Goal: Information Seeking & Learning: Learn about a topic

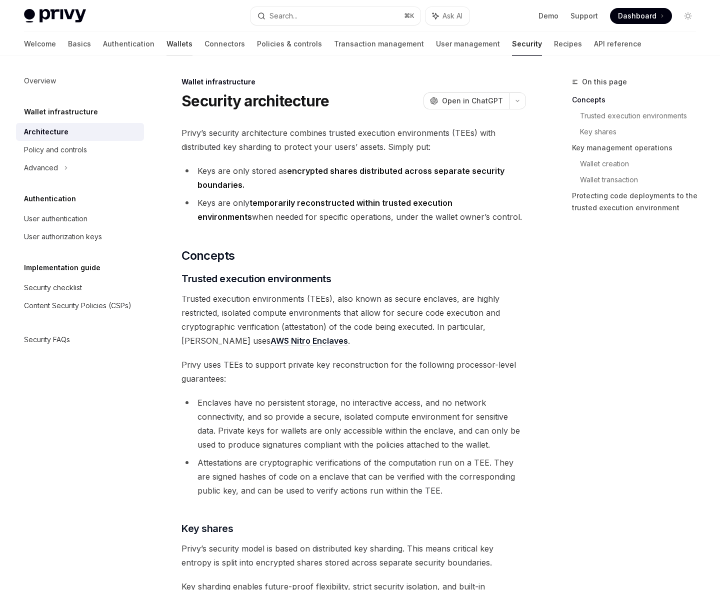
click at [166, 47] on link "Wallets" at bounding box center [179, 44] width 26 height 24
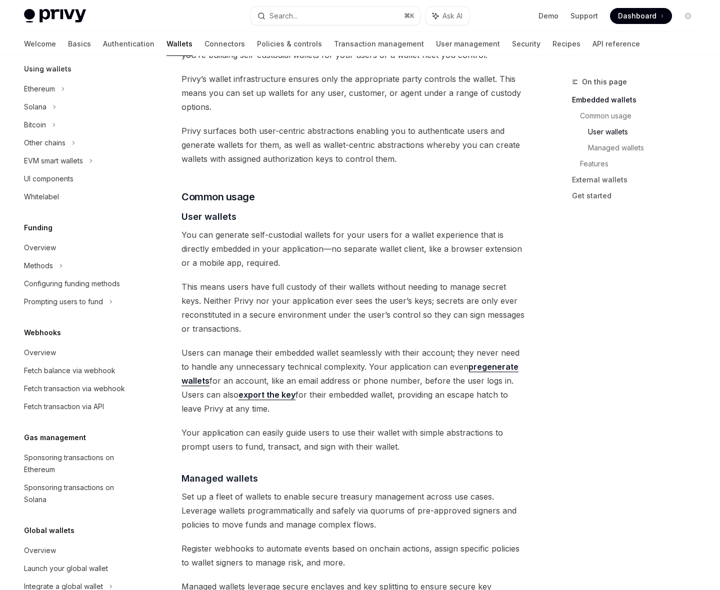
scroll to position [552, 0]
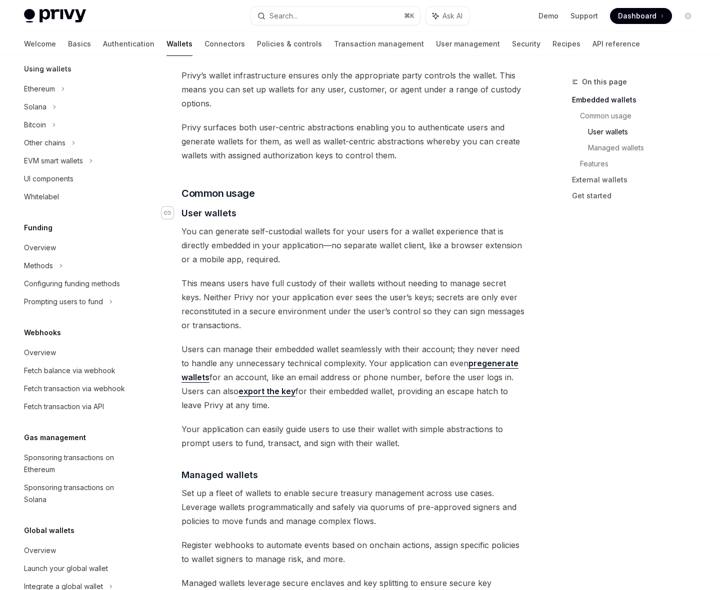
click at [169, 213] on icon "Navigate to header" at bounding box center [167, 213] width 7 height 6
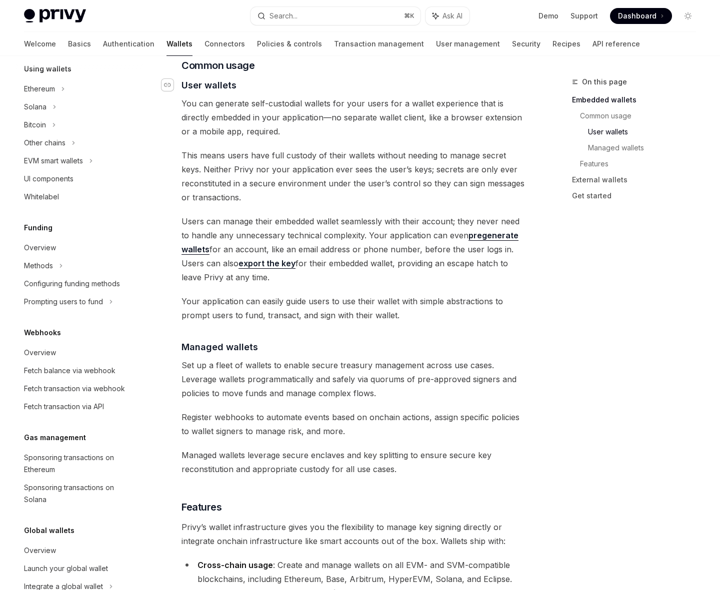
scroll to position [683, 0]
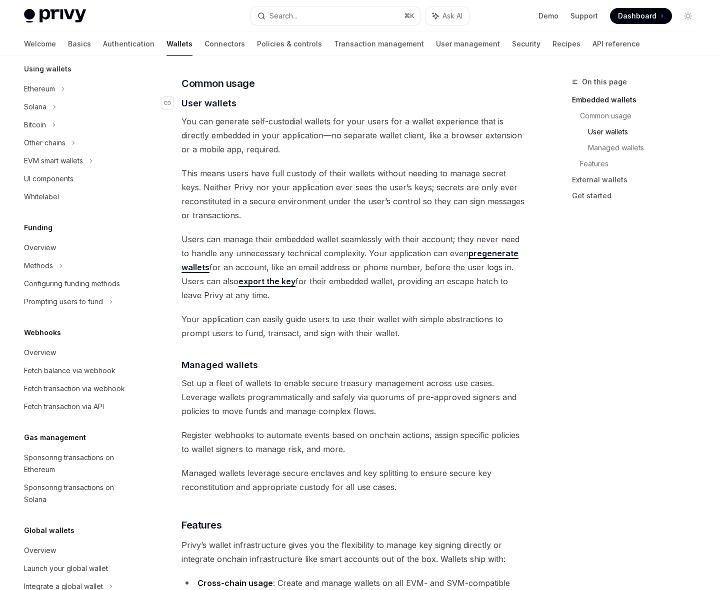
click at [177, 103] on link "​" at bounding box center [171, 102] width 20 height 13
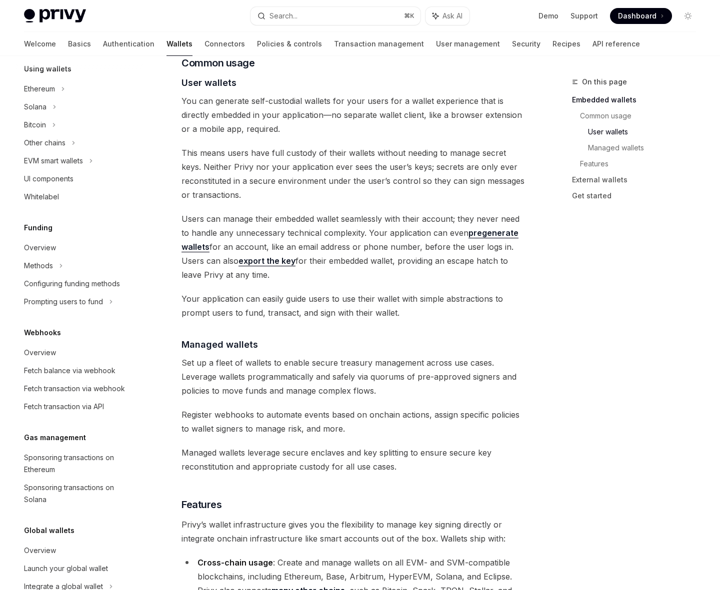
drag, startPoint x: 317, startPoint y: 106, endPoint x: 345, endPoint y: 272, distance: 168.7
click at [345, 273] on div "Privy builds wallet infrastructure that empowers users and applications to tran…" at bounding box center [353, 346] width 344 height 1806
click at [344, 272] on span "Users can manage their embedded wallet seamlessly with their account; they neve…" at bounding box center [353, 247] width 344 height 70
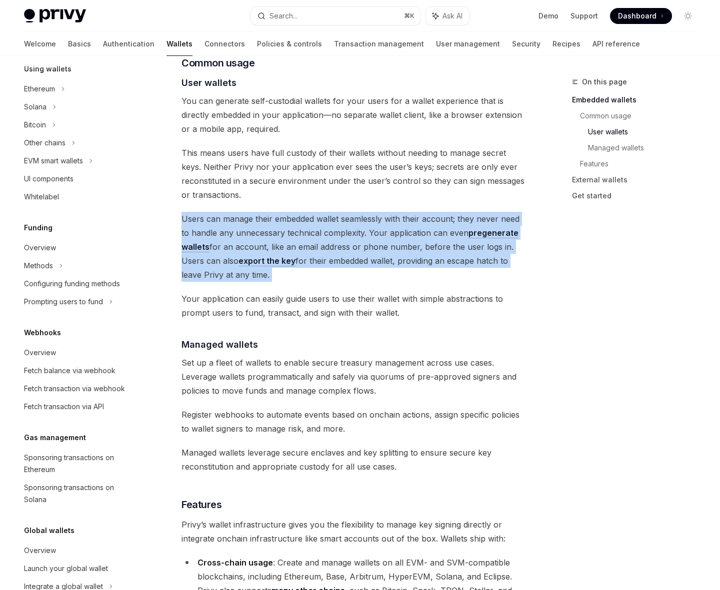
click at [344, 272] on span "Users can manage their embedded wallet seamlessly with their account; they neve…" at bounding box center [353, 247] width 344 height 70
click at [388, 261] on span "Users can manage their embedded wallet seamlessly with their account; they neve…" at bounding box center [353, 247] width 344 height 70
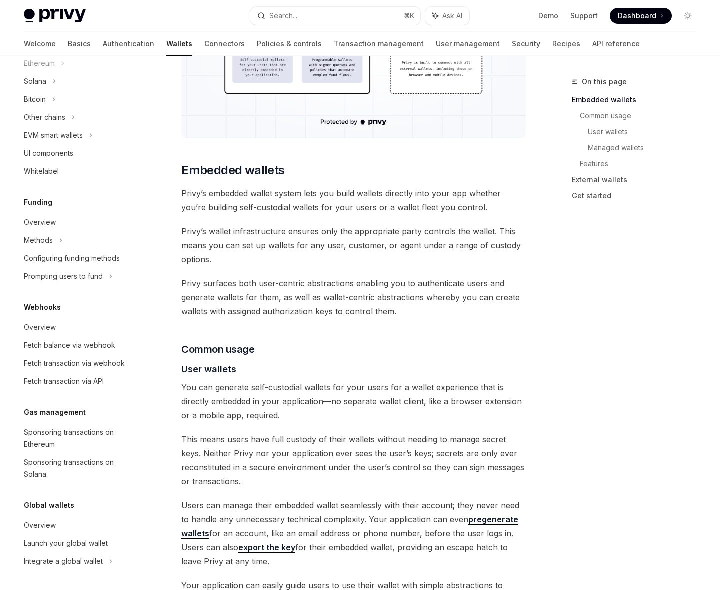
scroll to position [388, 0]
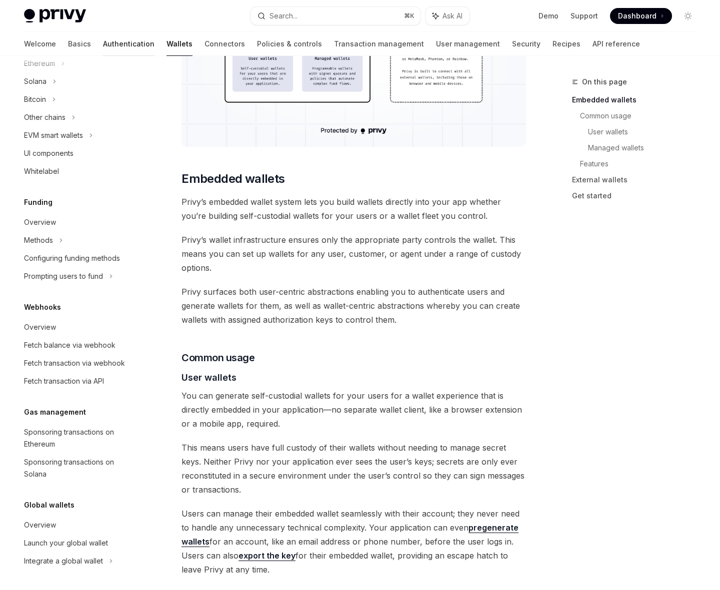
click at [103, 49] on link "Authentication" at bounding box center [128, 44] width 51 height 24
type textarea "*"
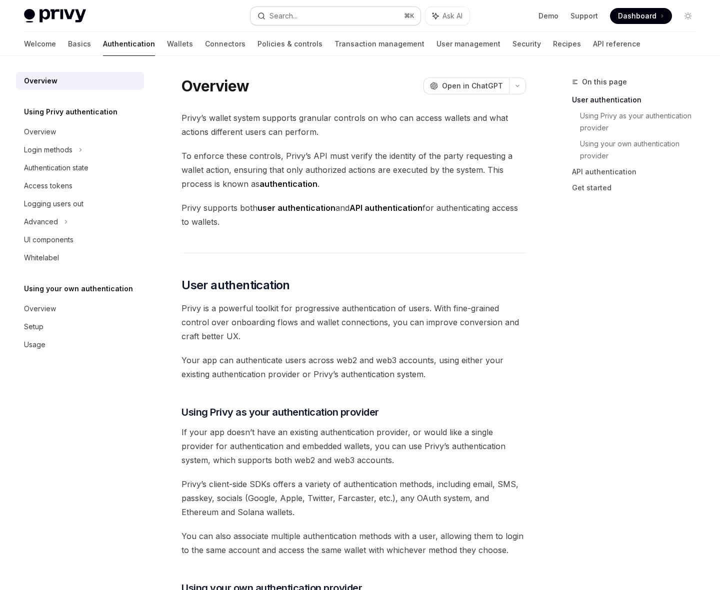
click at [347, 12] on button "Search... ⌘ K" at bounding box center [334, 16] width 169 height 18
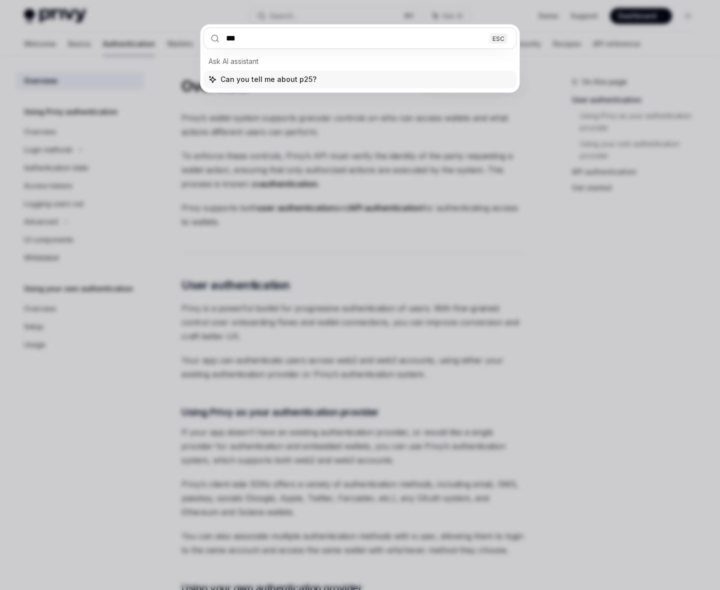
type input "****"
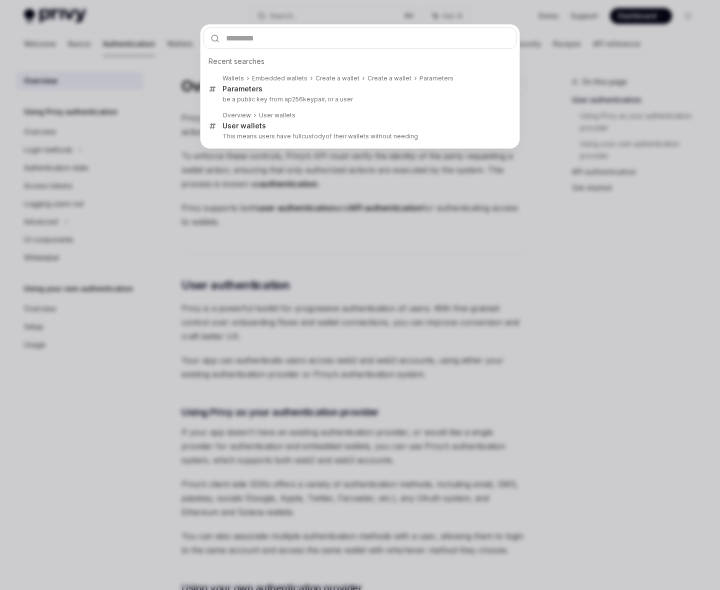
scroll to position [501, 0]
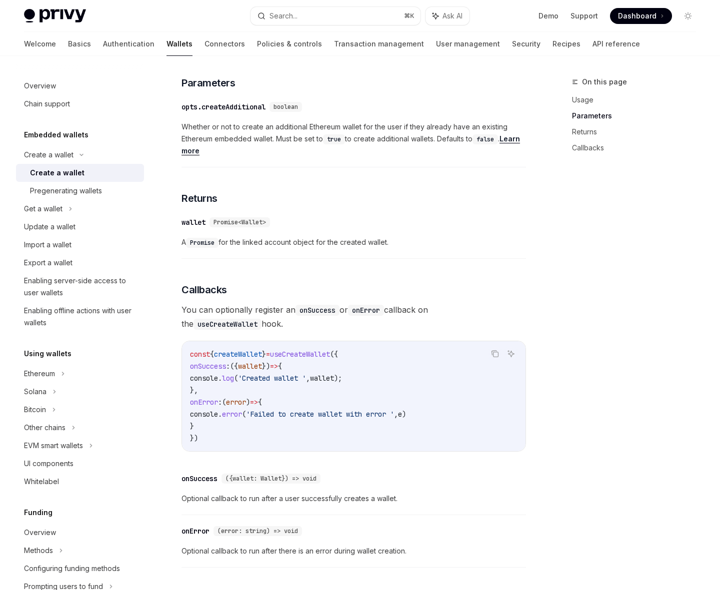
click at [353, 146] on span "Whether or not to create an additional Ethereum wallet for the user if they alr…" at bounding box center [353, 139] width 344 height 36
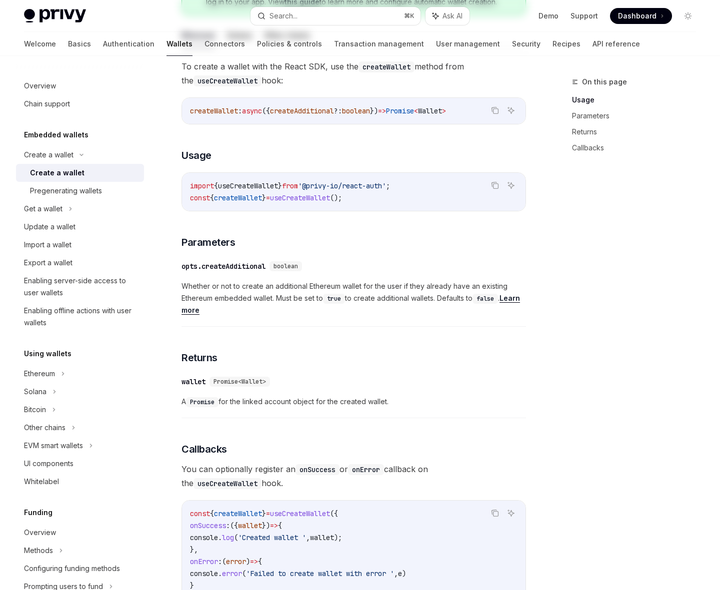
scroll to position [0, 0]
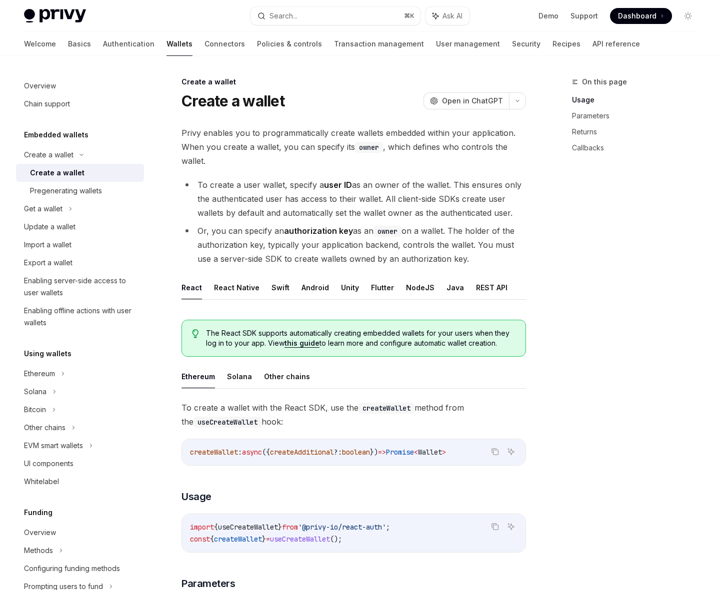
click at [363, 168] on div "Privy enables you to programmatically create wallets embedded within your appli…" at bounding box center [353, 599] width 344 height 947
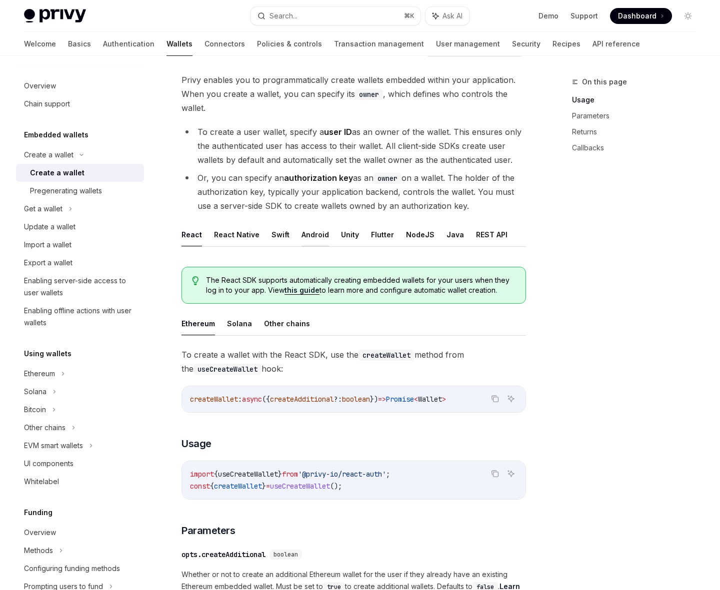
scroll to position [138, 0]
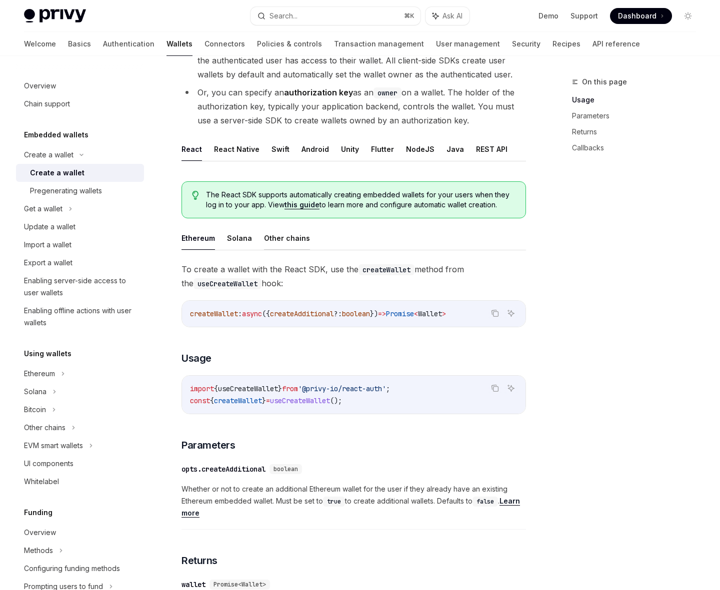
click at [296, 245] on button "Other chains" at bounding box center [287, 237] width 46 height 23
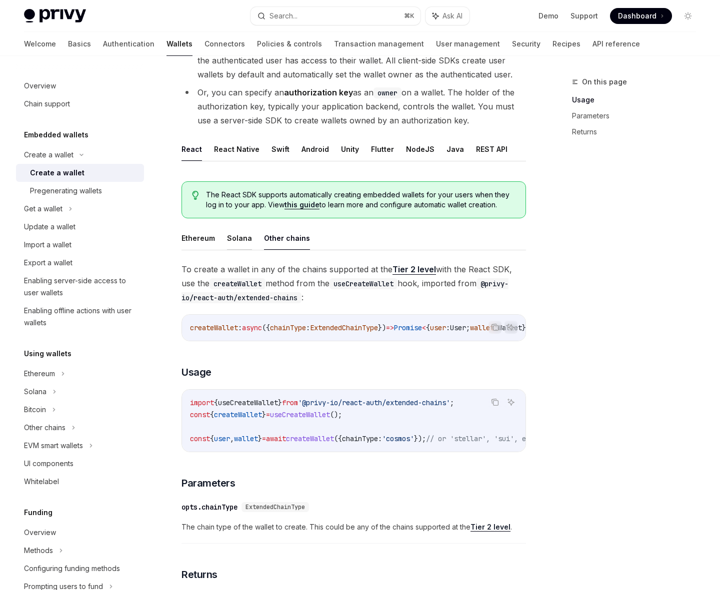
click at [235, 237] on button "Solana" at bounding box center [239, 237] width 25 height 23
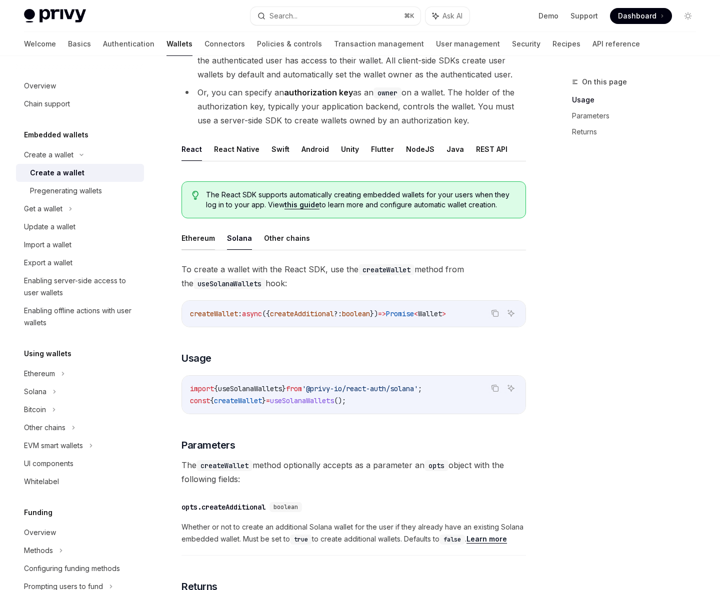
click at [202, 240] on button "Ethereum" at bounding box center [197, 237] width 33 height 23
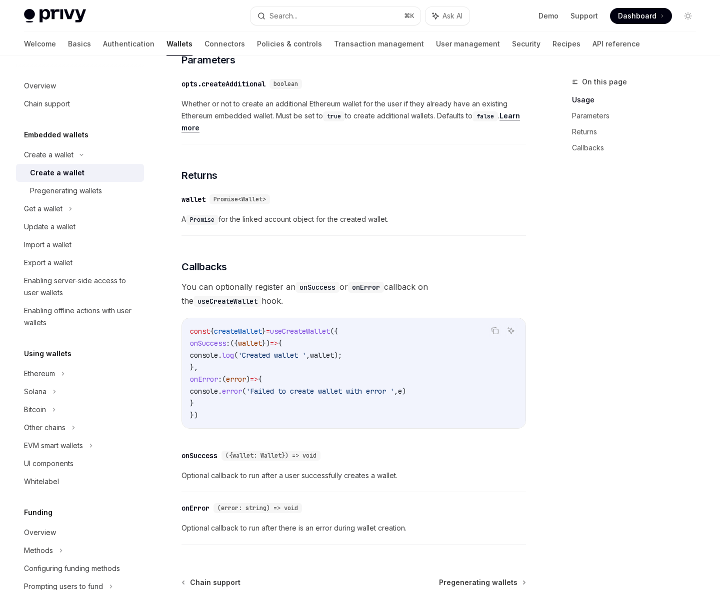
scroll to position [632, 0]
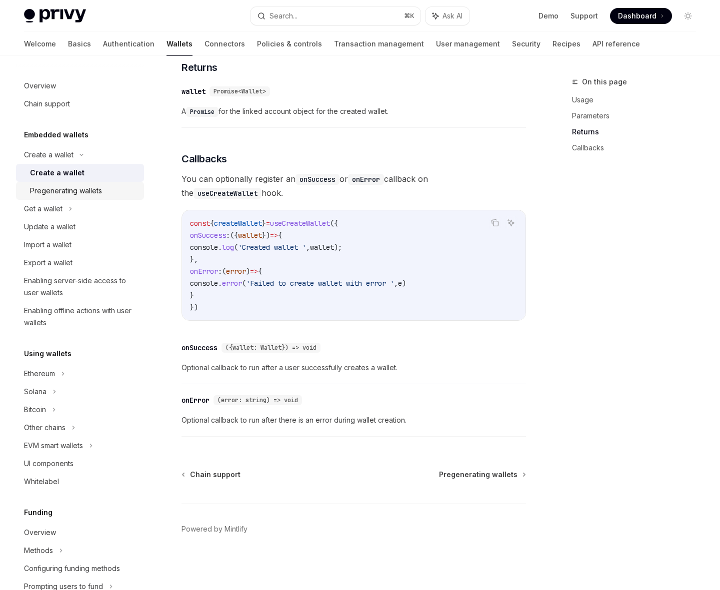
click at [59, 189] on div "Pregenerating wallets" at bounding box center [66, 191] width 72 height 12
type textarea "*"
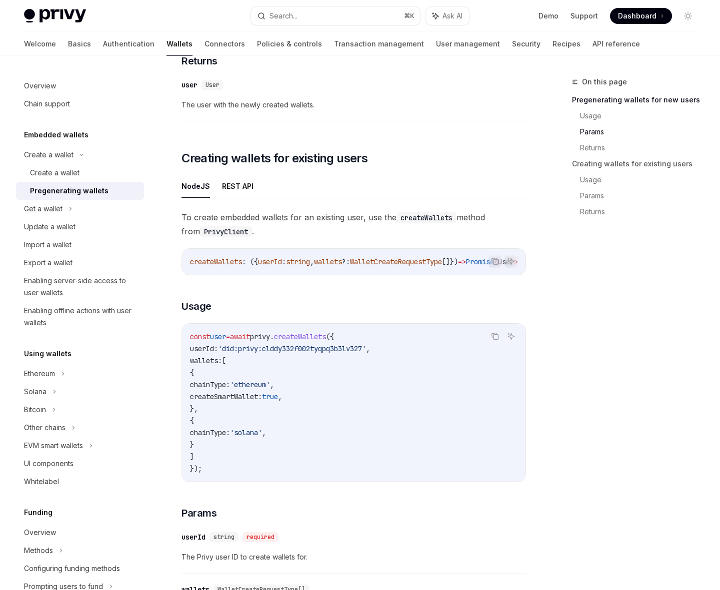
scroll to position [1118, 0]
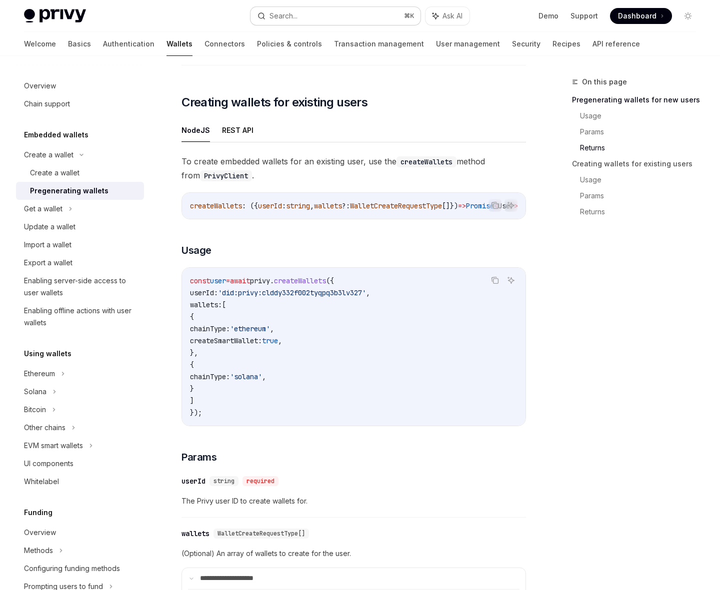
click at [343, 10] on button "Search... ⌘ K" at bounding box center [334, 16] width 169 height 18
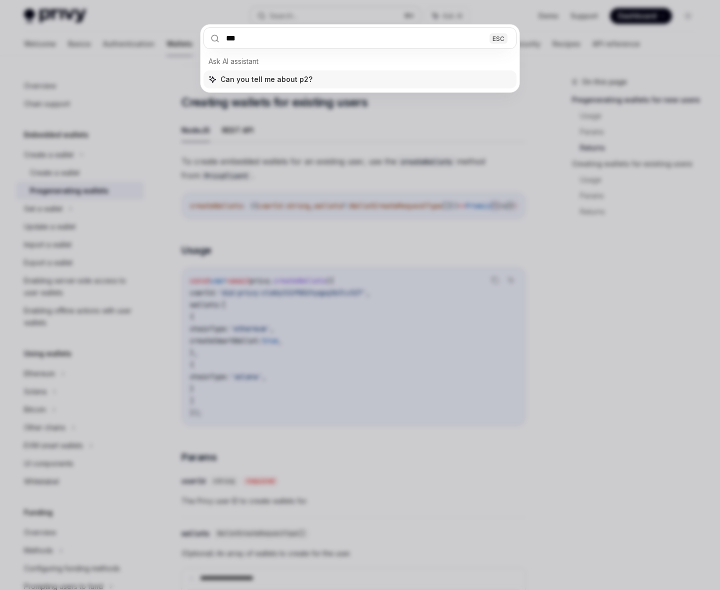
type input "****"
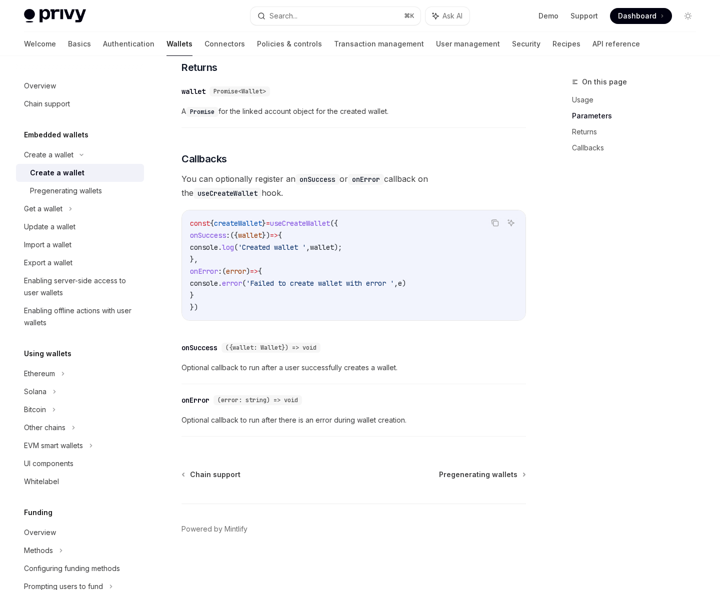
scroll to position [501, 0]
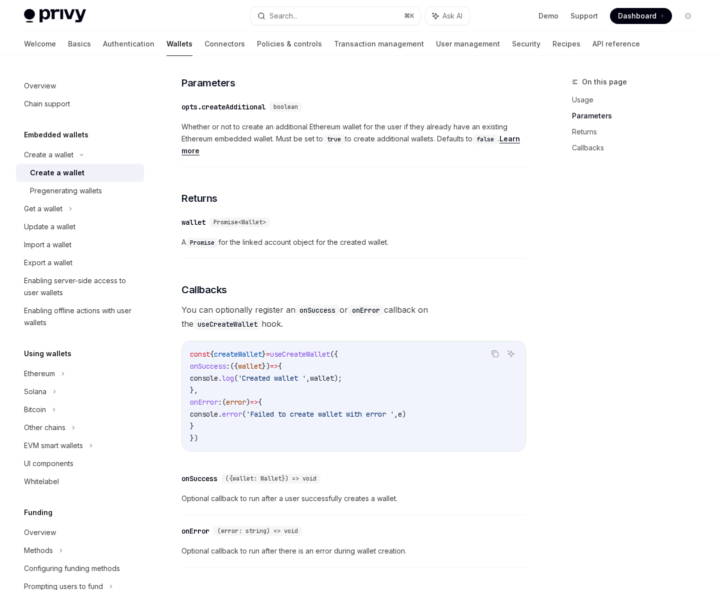
click at [591, 114] on link "Parameters" at bounding box center [638, 116] width 132 height 16
click at [204, 150] on link "Learn more" at bounding box center [350, 144] width 338 height 21
type textarea "*"
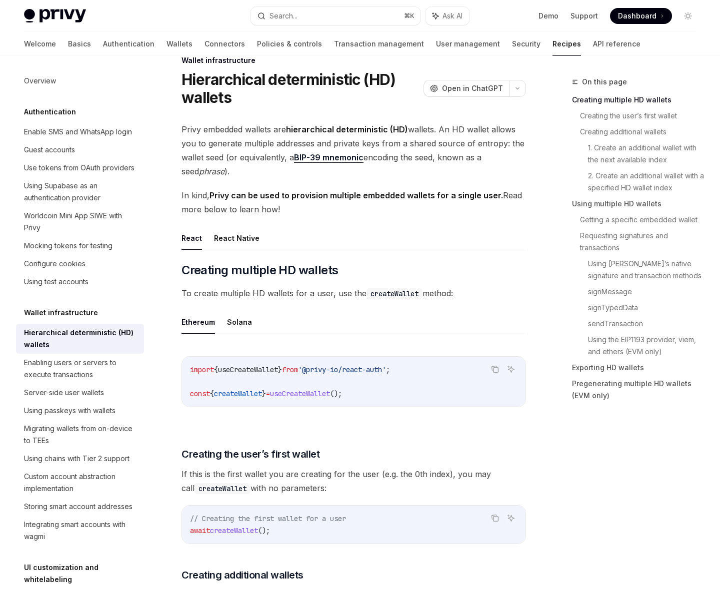
scroll to position [23, 0]
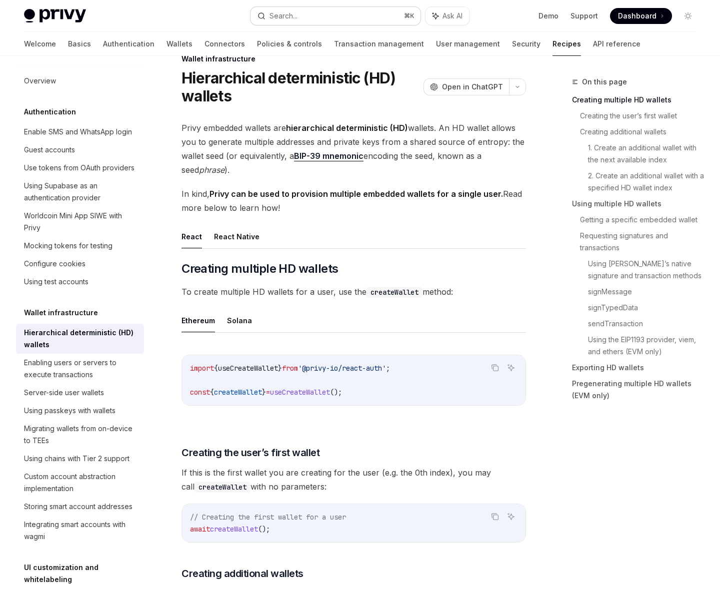
click at [276, 14] on div "Search..." at bounding box center [283, 16] width 28 height 12
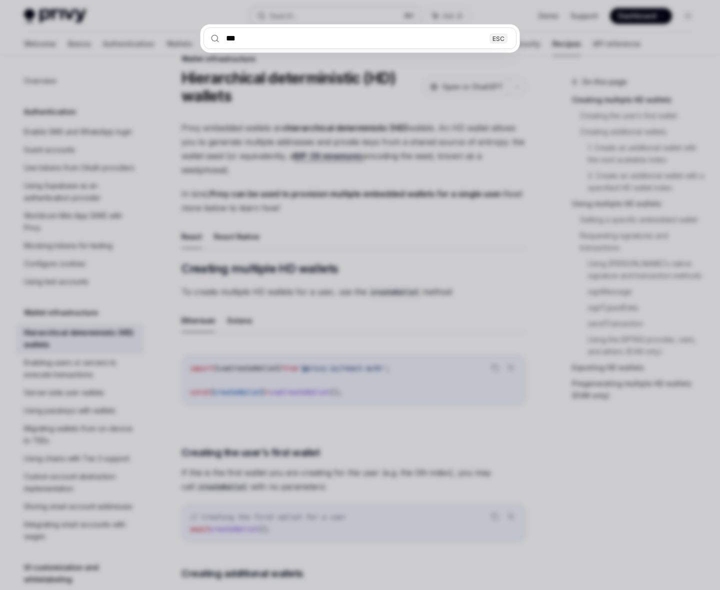
type input "****"
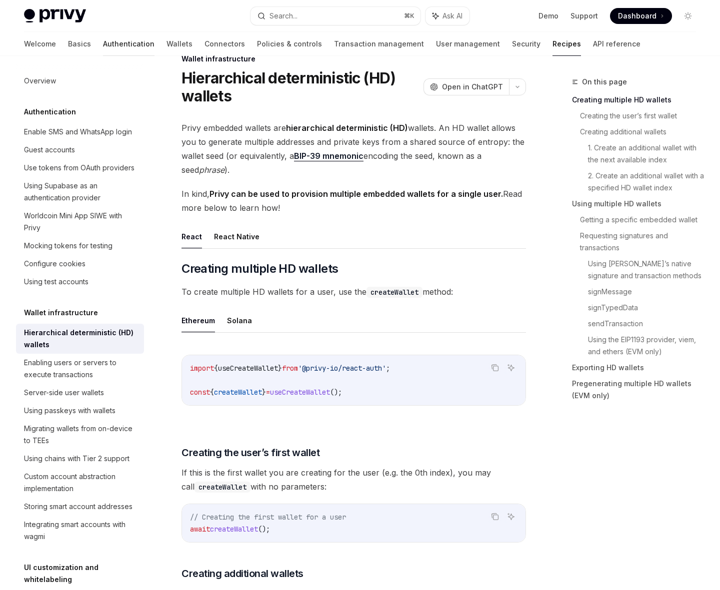
click at [103, 43] on link "Authentication" at bounding box center [128, 44] width 51 height 24
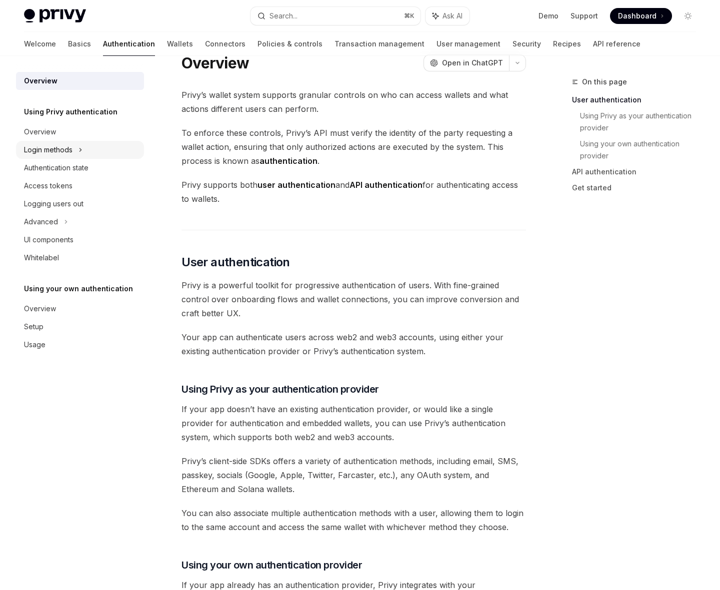
click at [90, 149] on div "Login methods" at bounding box center [80, 150] width 128 height 18
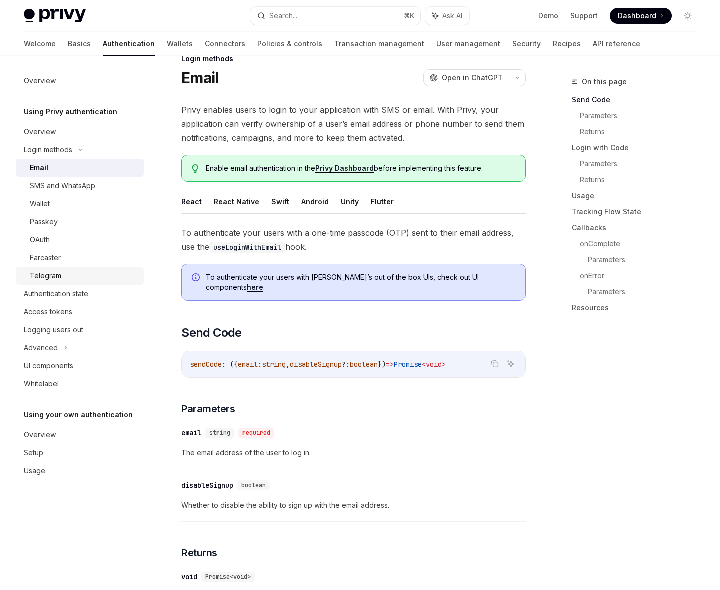
click at [69, 271] on div "Telegram" at bounding box center [84, 276] width 108 height 12
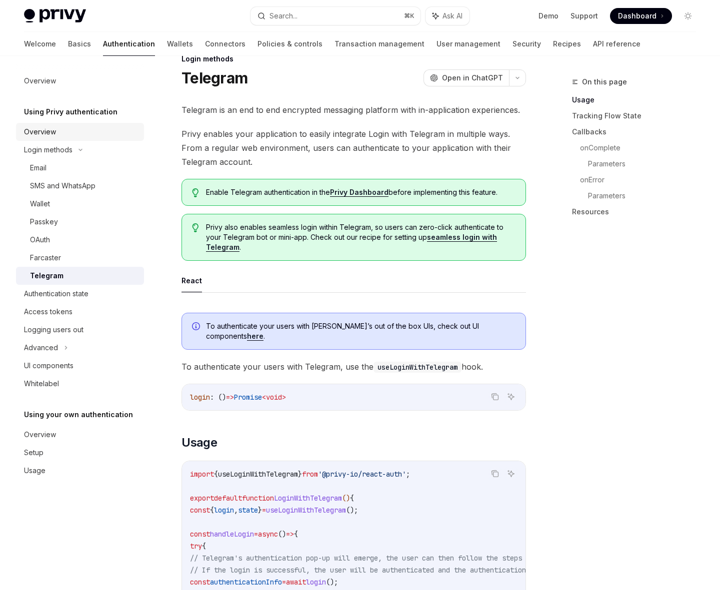
click at [79, 135] on div "Overview" at bounding box center [81, 132] width 114 height 12
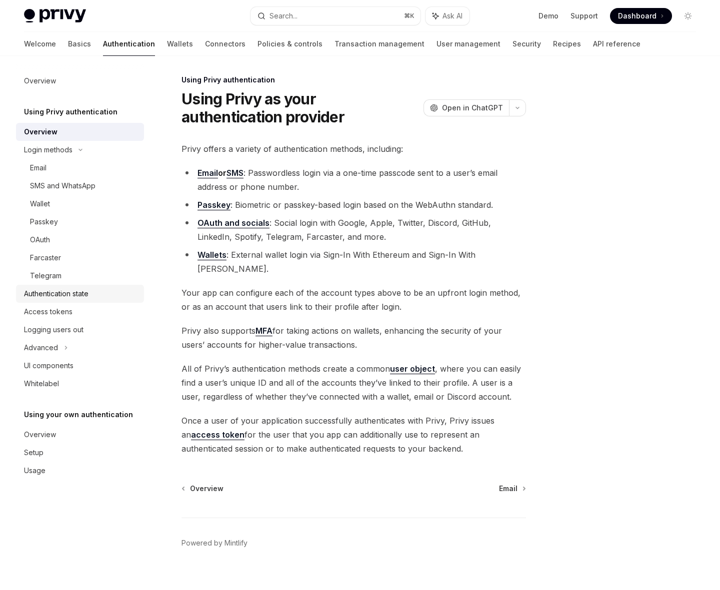
click at [76, 301] on link "Authentication state" at bounding box center [80, 294] width 128 height 18
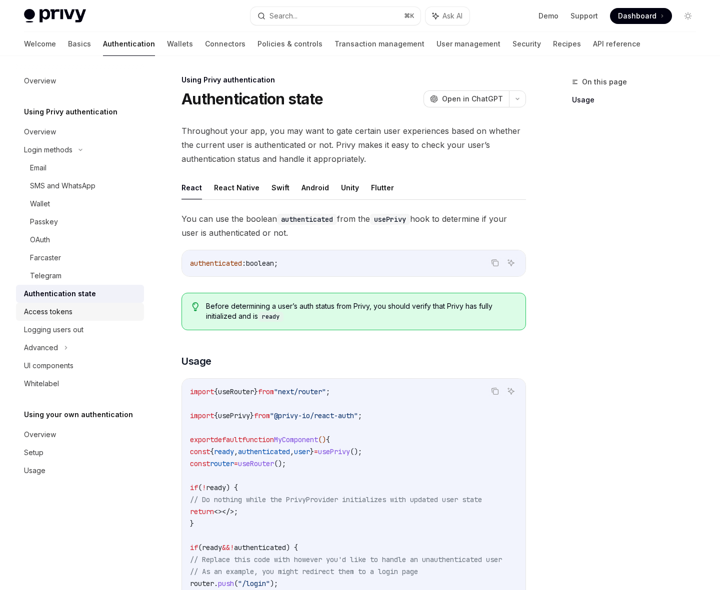
click at [73, 319] on link "Access tokens" at bounding box center [80, 312] width 128 height 18
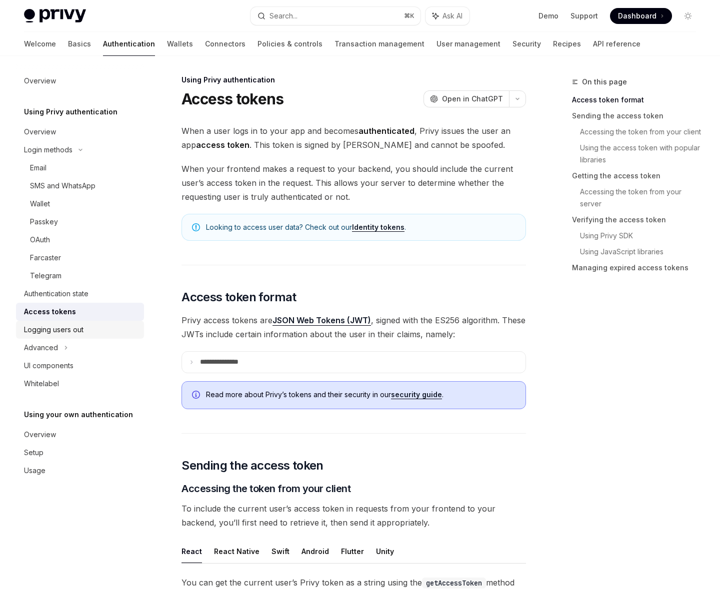
click at [71, 337] on link "Logging users out" at bounding box center [80, 330] width 128 height 18
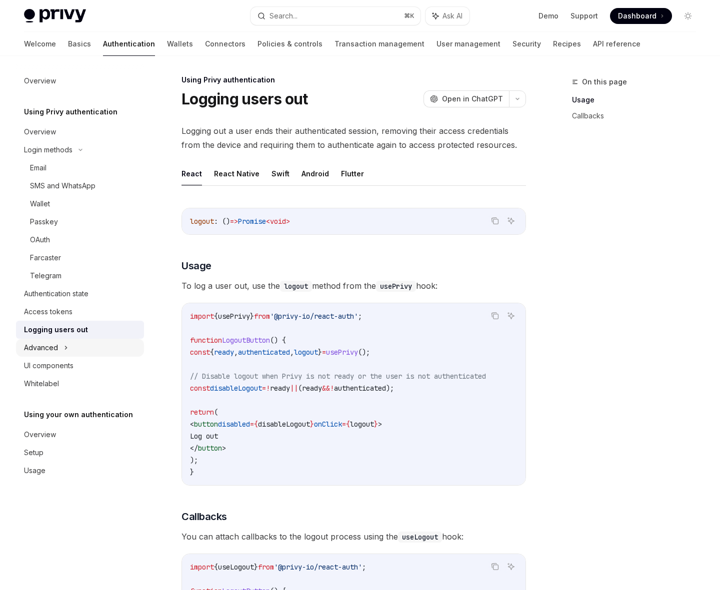
click at [71, 352] on div "Advanced" at bounding box center [80, 348] width 128 height 18
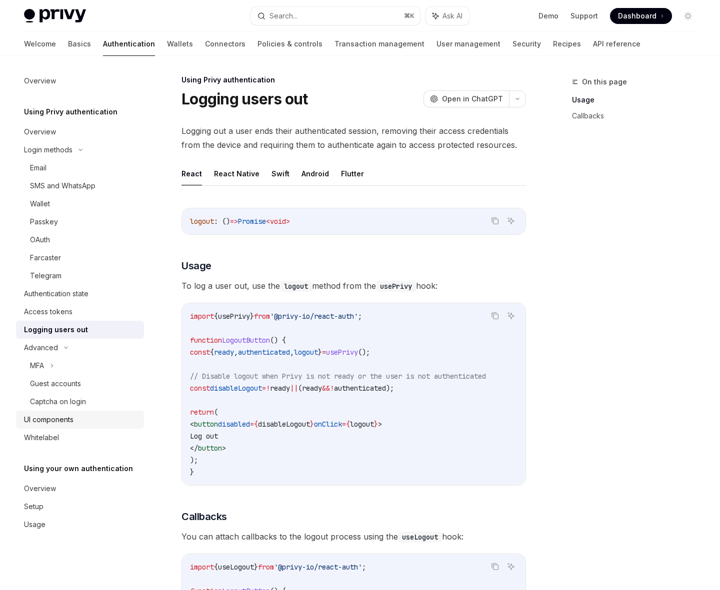
click at [70, 422] on div "UI components" at bounding box center [48, 420] width 49 height 12
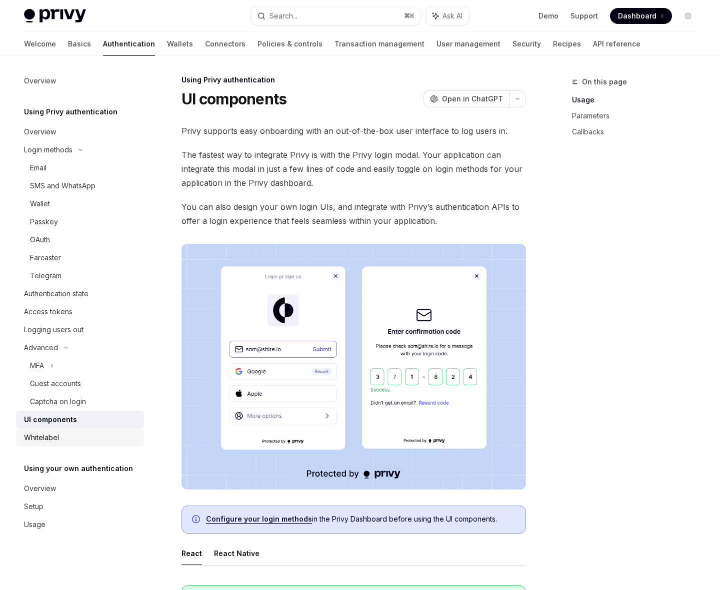
click at [70, 432] on div "Whitelabel" at bounding box center [81, 438] width 114 height 12
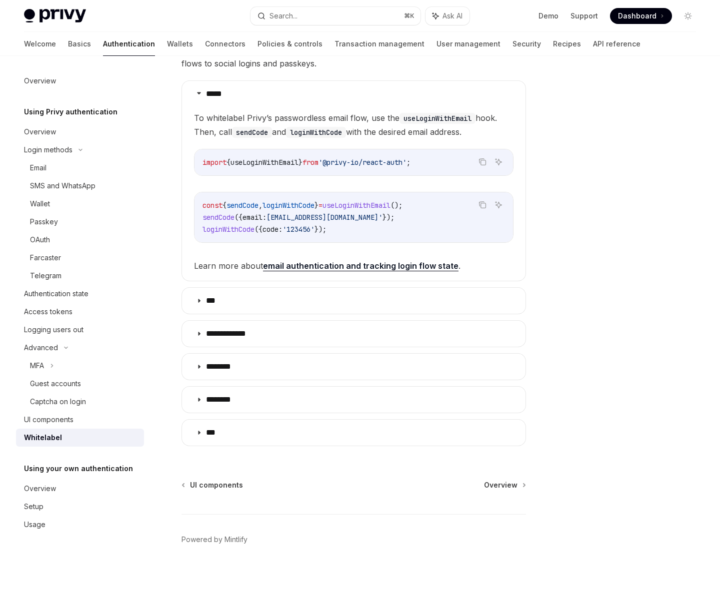
scroll to position [196, 0]
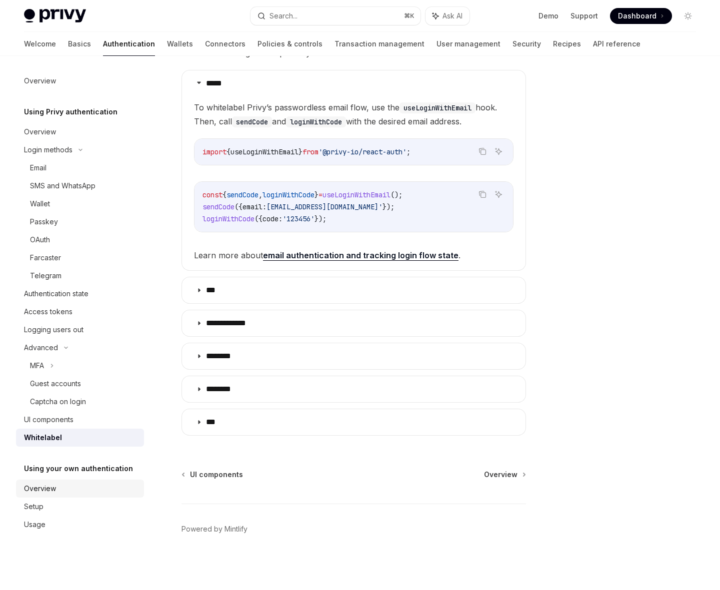
click at [55, 485] on div "Overview" at bounding box center [81, 489] width 114 height 12
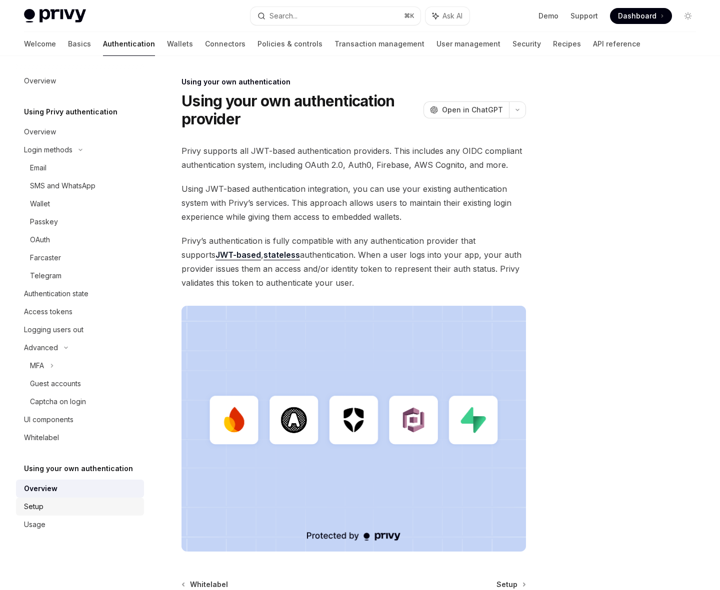
click at [45, 508] on div "Setup" at bounding box center [81, 507] width 114 height 12
type textarea "*"
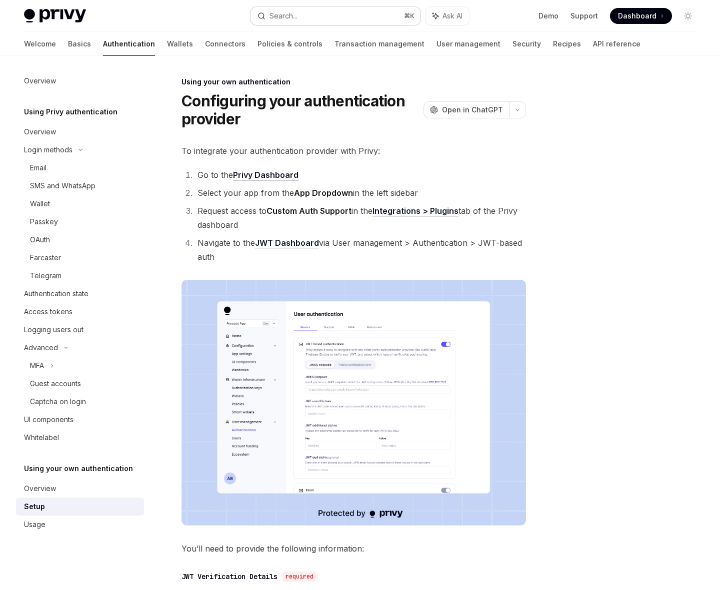
click at [285, 10] on div "Search..." at bounding box center [283, 16] width 28 height 12
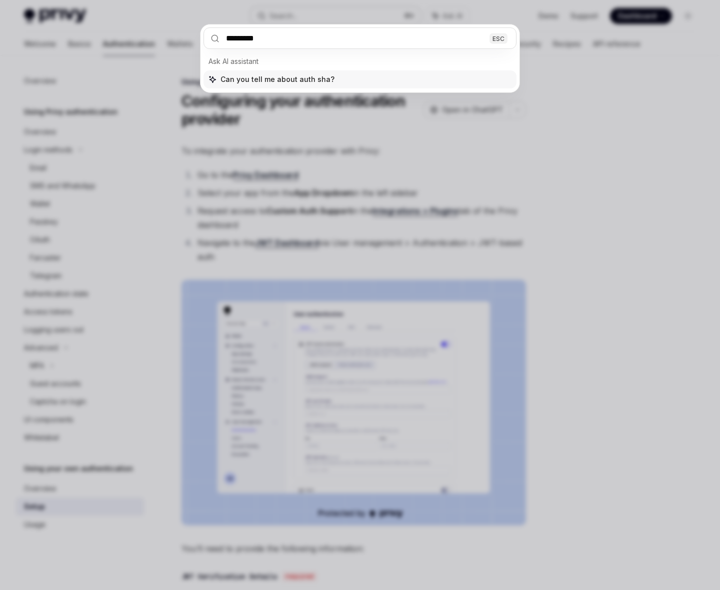
type input "**********"
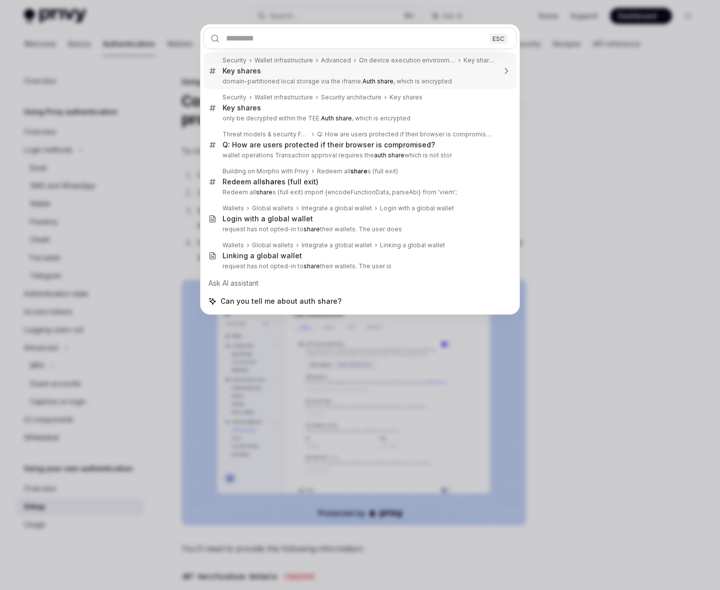
scroll to position [660, 0]
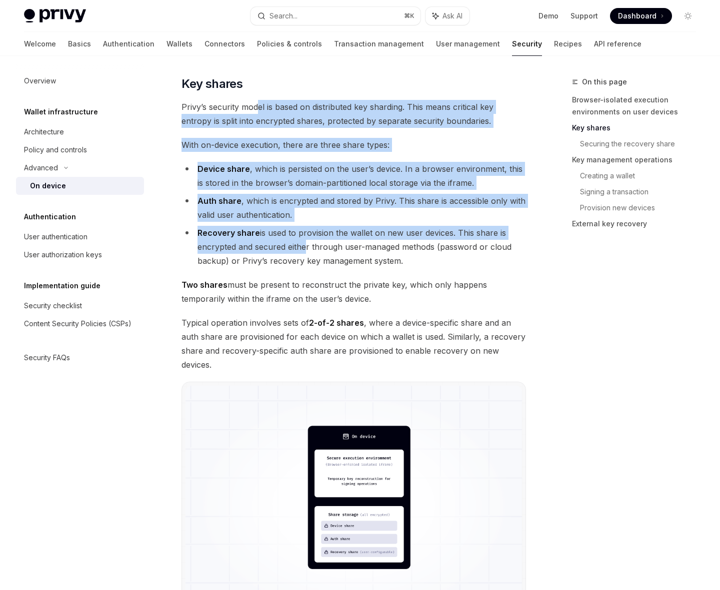
drag, startPoint x: 256, startPoint y: 108, endPoint x: 304, endPoint y: 256, distance: 155.5
click at [304, 256] on li "Recovery share is used to provision the wallet on new user devices. This share …" at bounding box center [353, 247] width 344 height 42
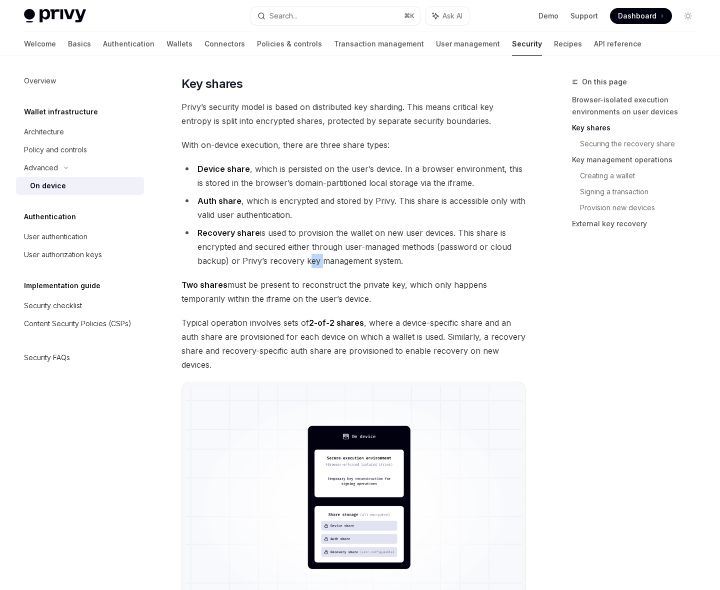
click at [304, 256] on li "Recovery share is used to provision the wallet on new user devices. This share …" at bounding box center [353, 247] width 344 height 42
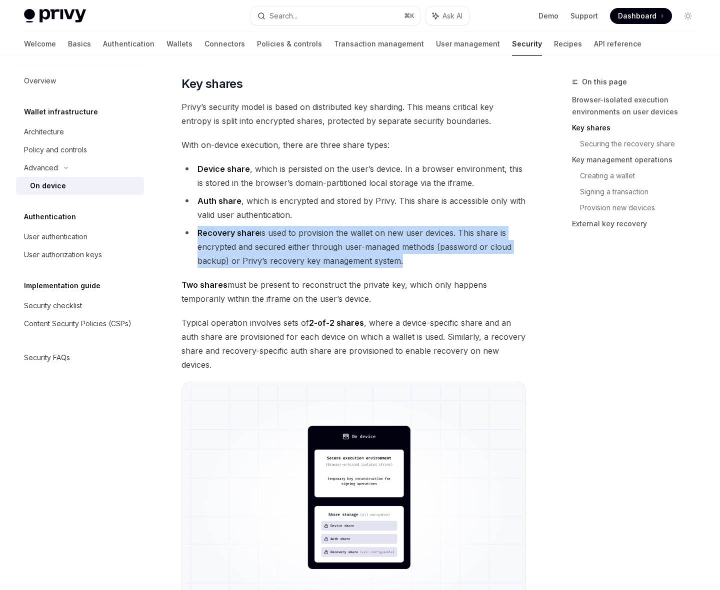
click at [304, 256] on li "Recovery share is used to provision the wallet on new user devices. This share …" at bounding box center [353, 247] width 344 height 42
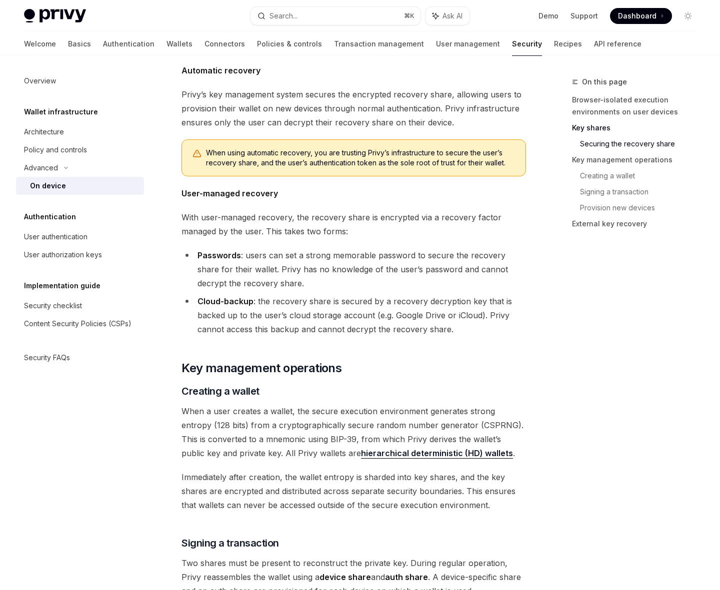
scroll to position [1295, 0]
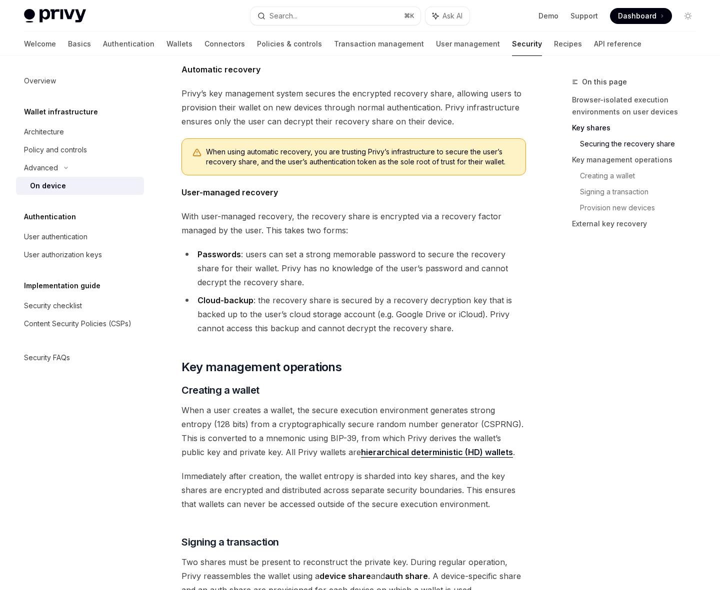
click at [93, 114] on div "Wallet infrastructure" at bounding box center [80, 112] width 128 height 12
click at [75, 116] on h5 "Wallet infrastructure" at bounding box center [61, 112] width 74 height 12
click at [55, 127] on div "Architecture" at bounding box center [44, 132] width 40 height 12
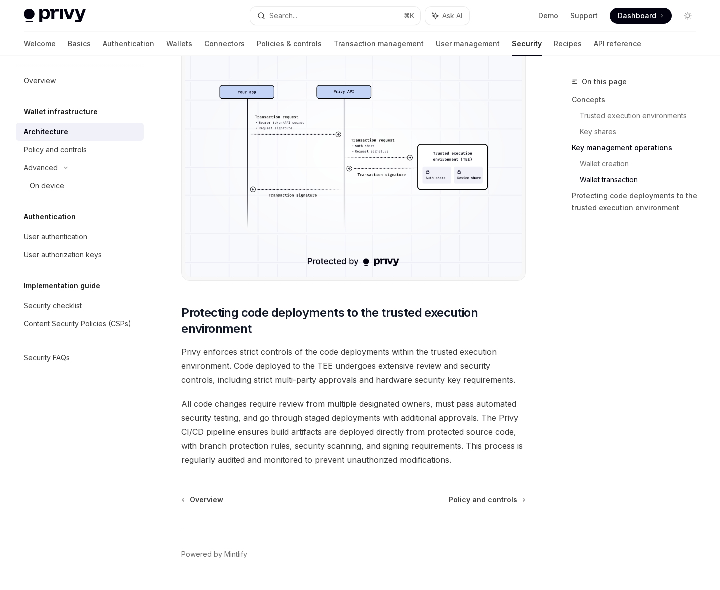
scroll to position [1920, 0]
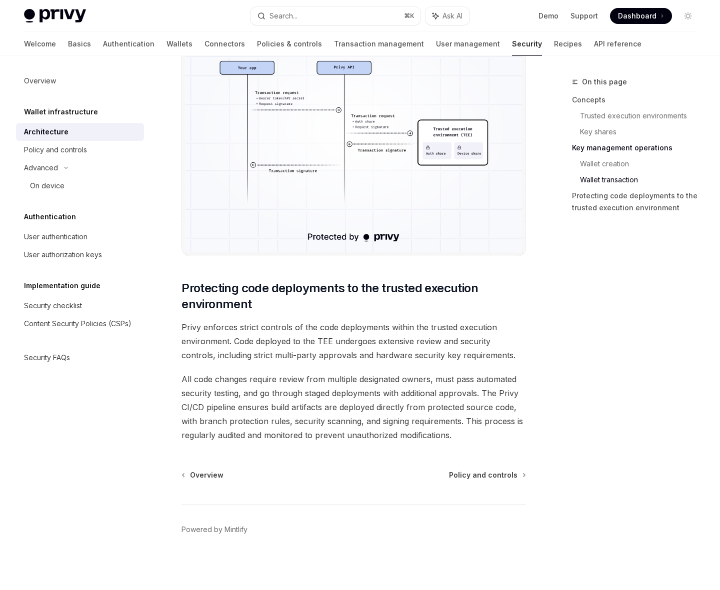
type textarea "*"
